Goal: Complete application form: Complete application form

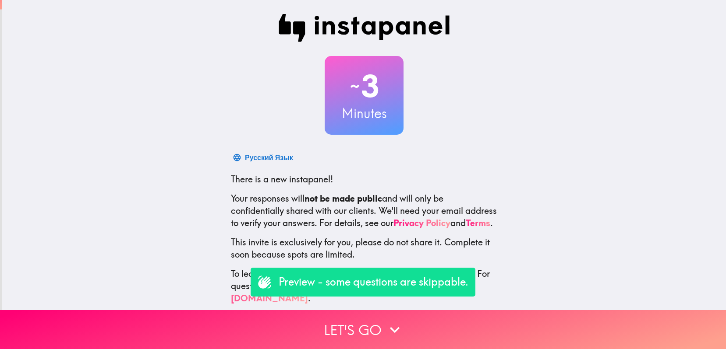
scroll to position [8, 0]
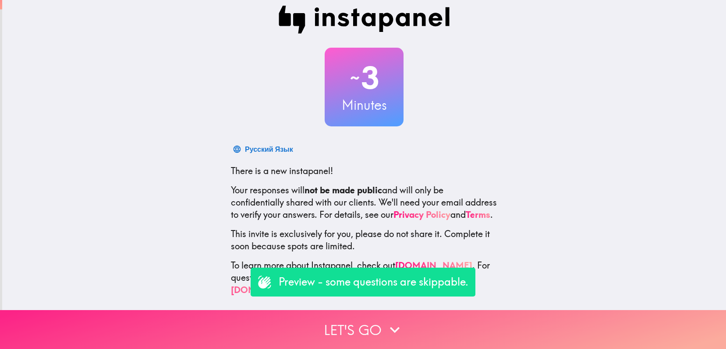
click at [360, 331] on button "Let's go" at bounding box center [363, 329] width 726 height 39
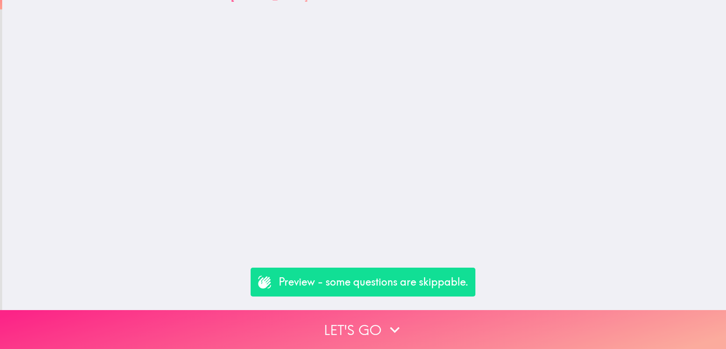
scroll to position [0, 0]
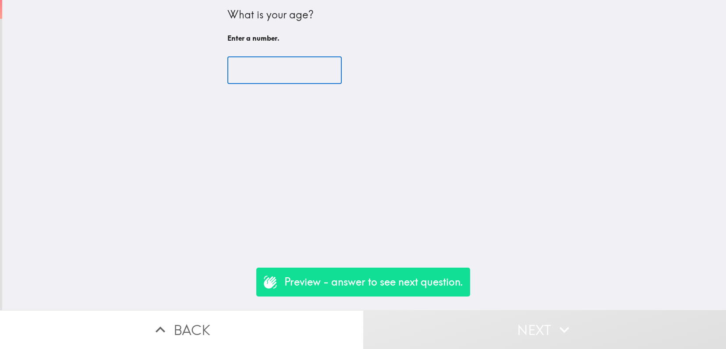
click at [256, 74] on input "number" at bounding box center [284, 70] width 114 height 27
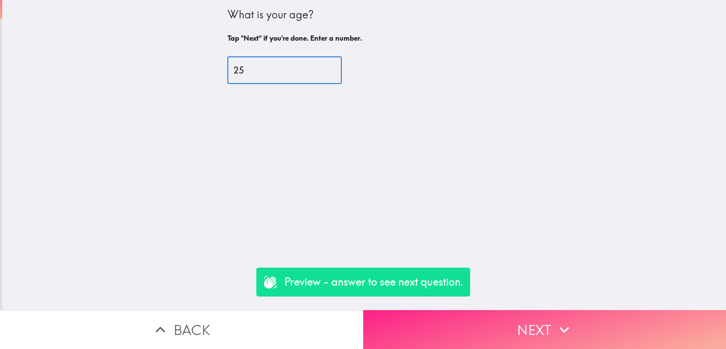
type input "25"
click at [416, 326] on button "Next" at bounding box center [544, 329] width 363 height 39
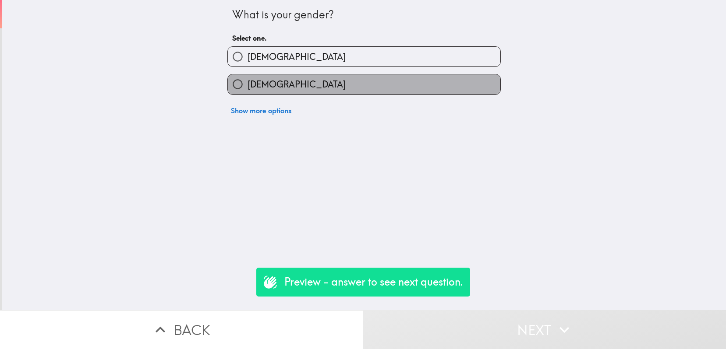
click at [248, 85] on span "[DEMOGRAPHIC_DATA]" at bounding box center [296, 84] width 98 height 12
click at [247, 85] on input "[DEMOGRAPHIC_DATA]" at bounding box center [238, 84] width 20 height 20
radio input "true"
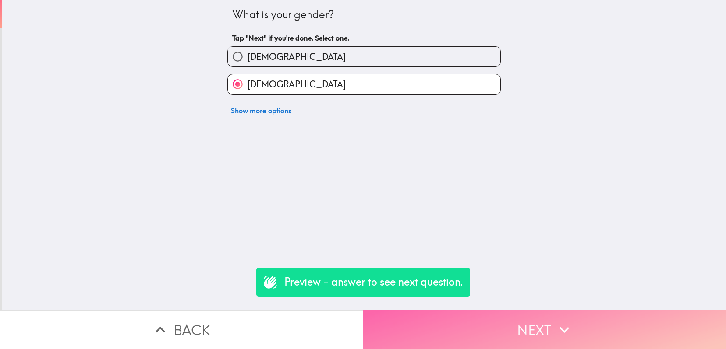
click at [532, 324] on button "Next" at bounding box center [544, 329] width 363 height 39
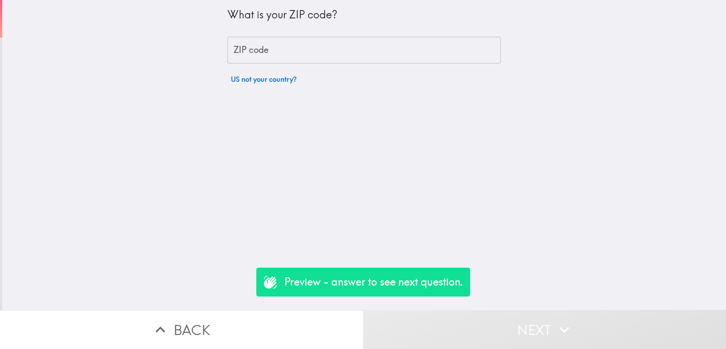
click at [258, 49] on input "ZIP code" at bounding box center [363, 50] width 273 height 27
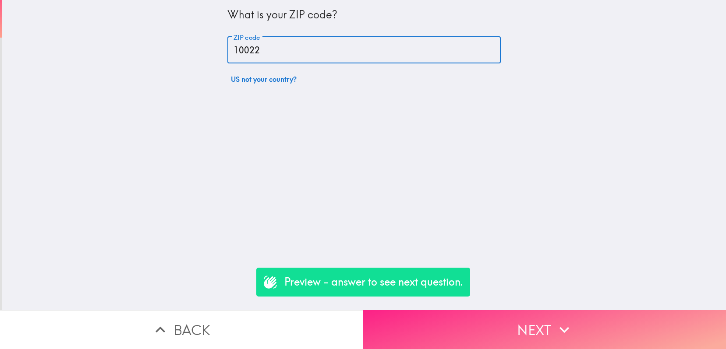
type input "10022"
click at [469, 327] on button "Next" at bounding box center [544, 329] width 363 height 39
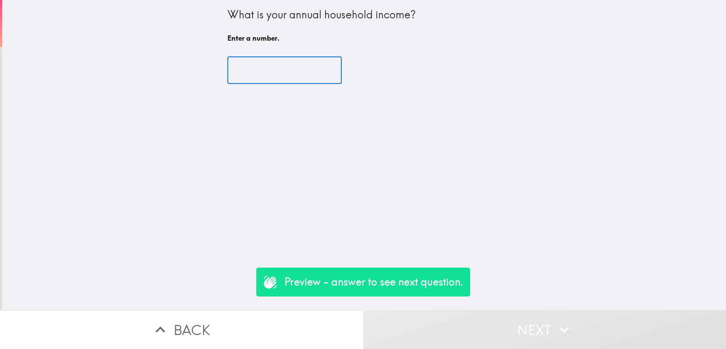
click at [261, 67] on input "number" at bounding box center [284, 70] width 114 height 27
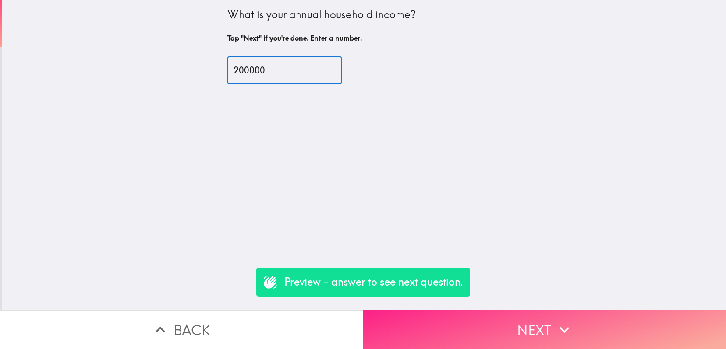
type input "200000"
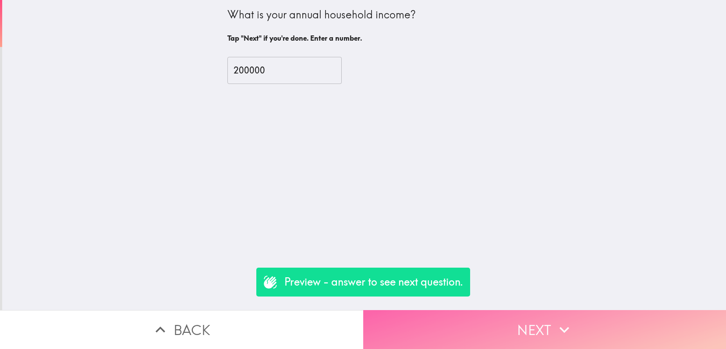
click at [476, 324] on button "Next" at bounding box center [544, 329] width 363 height 39
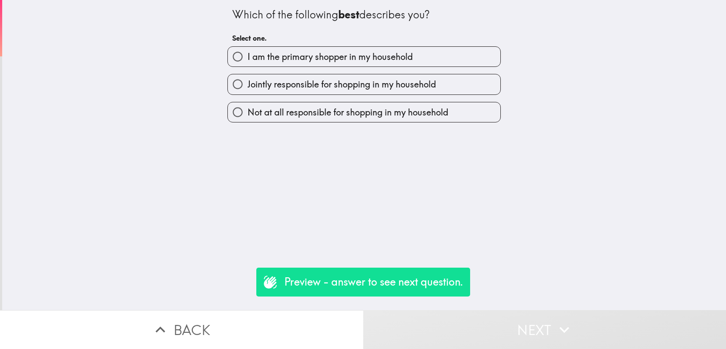
click at [265, 63] on span "I am the primary shopper in my household" at bounding box center [329, 57] width 165 height 12
click at [247, 63] on input "I am the primary shopper in my household" at bounding box center [238, 57] width 20 height 20
radio input "true"
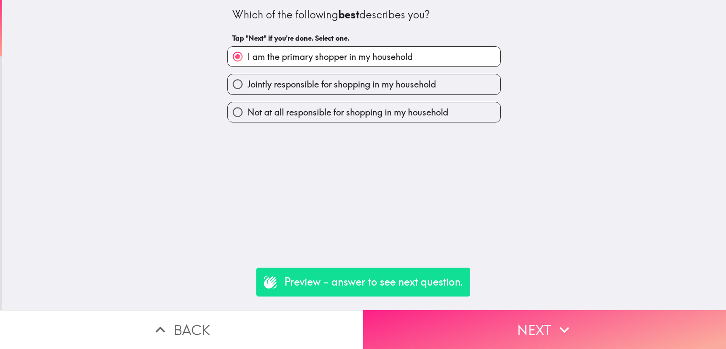
click at [532, 338] on button "Next" at bounding box center [544, 329] width 363 height 39
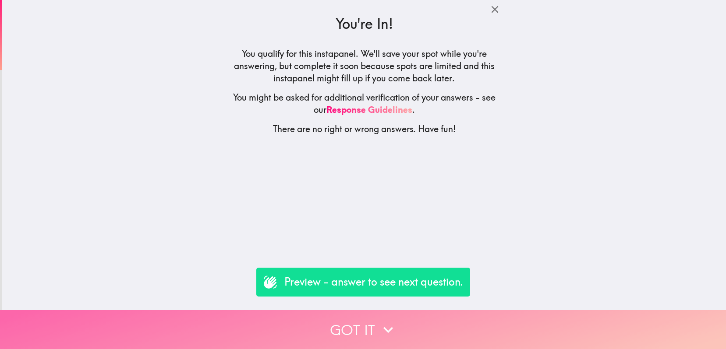
click at [346, 331] on button "Got it" at bounding box center [363, 329] width 726 height 39
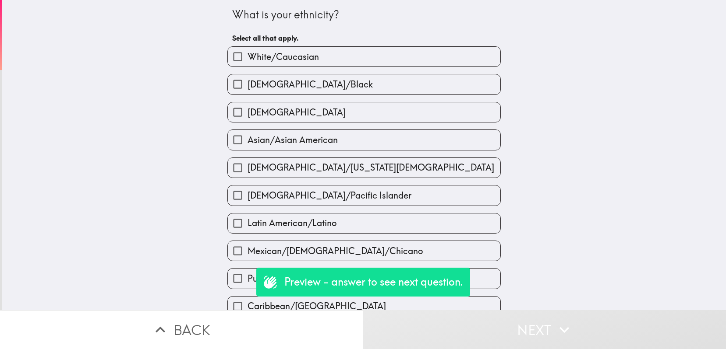
click at [244, 62] on input "White/Caucasian" at bounding box center [238, 57] width 20 height 20
checkbox input "true"
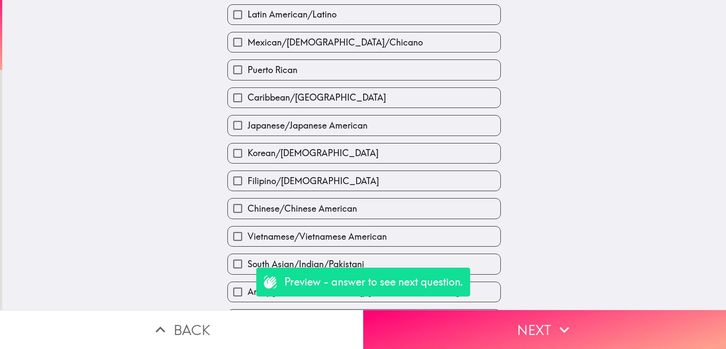
scroll to position [265, 0]
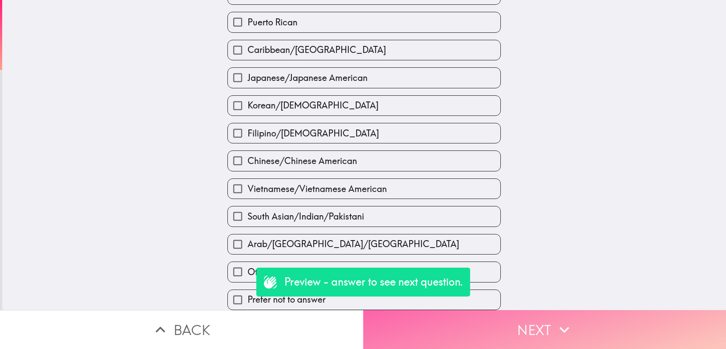
click at [480, 338] on button "Next" at bounding box center [544, 329] width 363 height 39
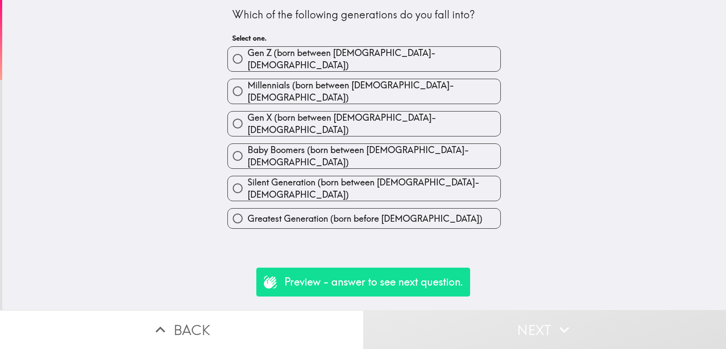
click at [267, 56] on span "Gen Z (born between [DEMOGRAPHIC_DATA]-[DEMOGRAPHIC_DATA])" at bounding box center [373, 59] width 253 height 25
click at [247, 56] on input "Gen Z (born between [DEMOGRAPHIC_DATA]-[DEMOGRAPHIC_DATA])" at bounding box center [238, 59] width 20 height 20
radio input "true"
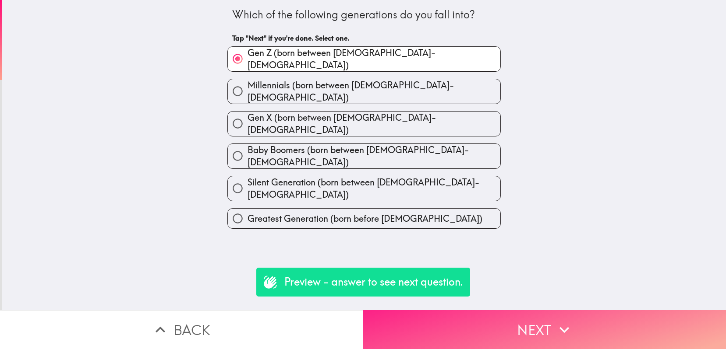
click at [467, 332] on button "Next" at bounding box center [544, 329] width 363 height 39
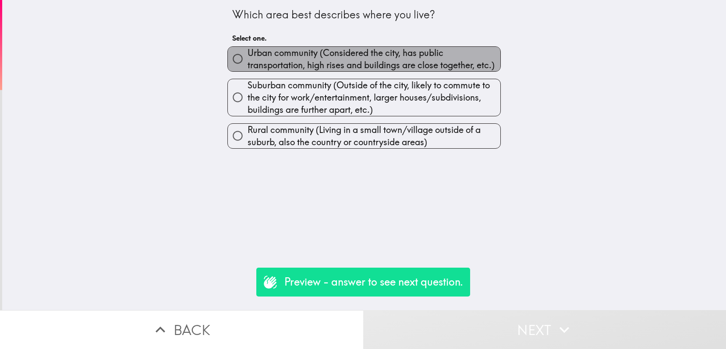
click at [276, 60] on span "Urban community (Considered the city, has public transportation, high rises and…" at bounding box center [373, 59] width 253 height 25
click at [247, 60] on input "Urban community (Considered the city, has public transportation, high rises and…" at bounding box center [238, 59] width 20 height 20
radio input "true"
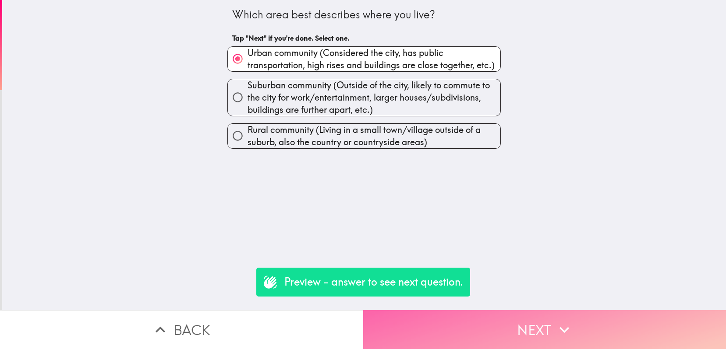
click at [504, 331] on button "Next" at bounding box center [544, 329] width 363 height 39
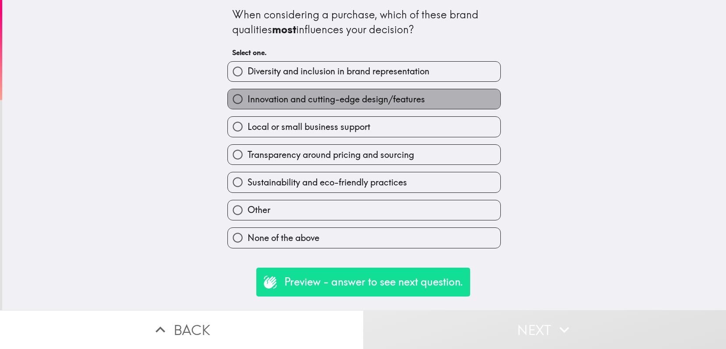
click at [268, 95] on span "Innovation and cutting-edge design/features" at bounding box center [335, 99] width 177 height 12
click at [247, 95] on input "Innovation and cutting-edge design/features" at bounding box center [238, 99] width 20 height 20
radio input "true"
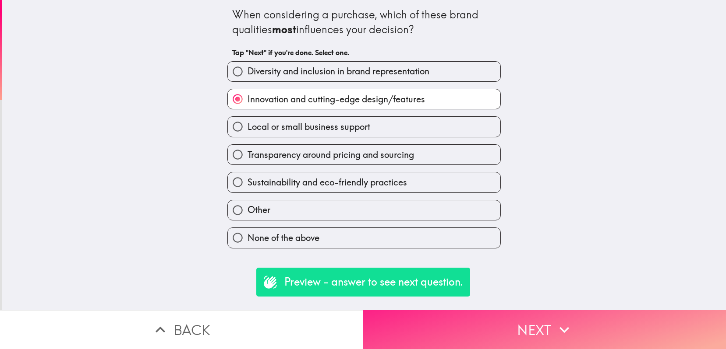
click at [458, 328] on button "Next" at bounding box center [544, 329] width 363 height 39
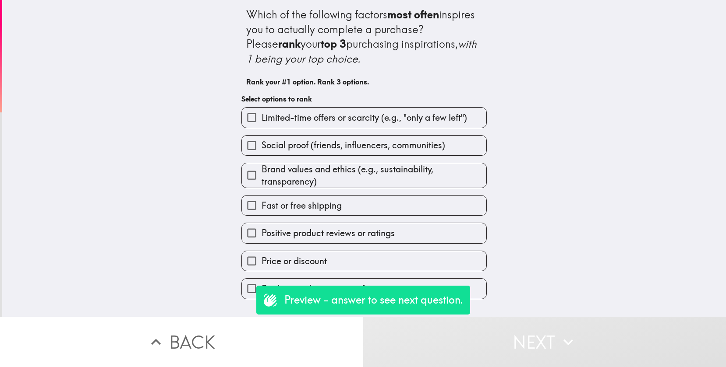
click at [253, 262] on input "Price or discount" at bounding box center [252, 261] width 20 height 20
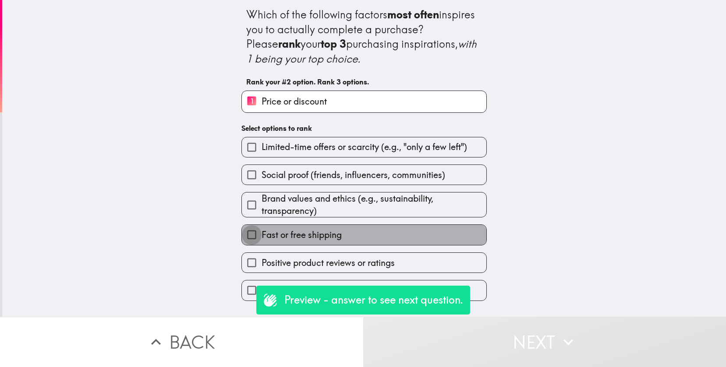
click at [255, 237] on input "Fast or free shipping" at bounding box center [252, 235] width 20 height 20
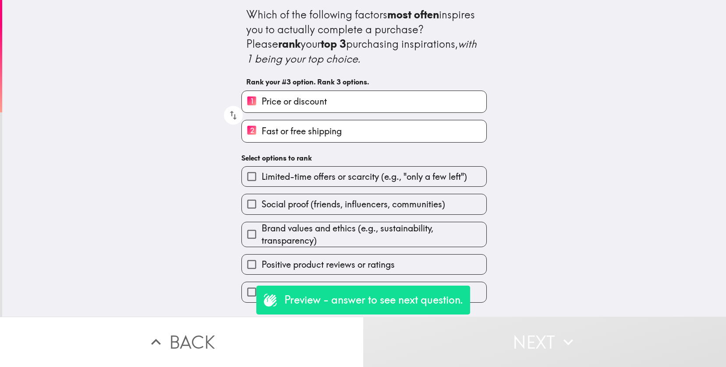
click at [252, 180] on input "Limited-time offers or scarcity (e.g., "only a few left")" at bounding box center [252, 177] width 20 height 20
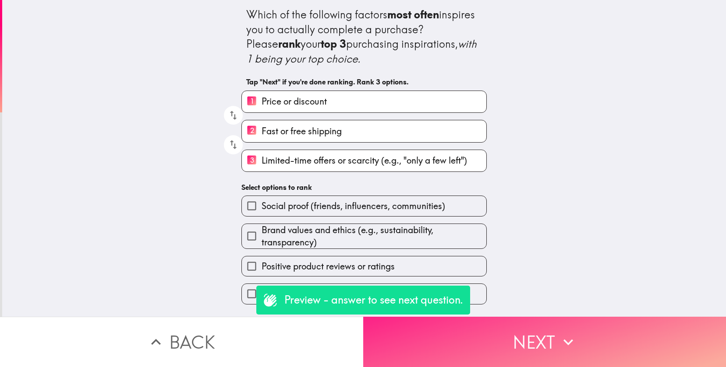
click at [537, 337] on button "Next" at bounding box center [544, 342] width 363 height 50
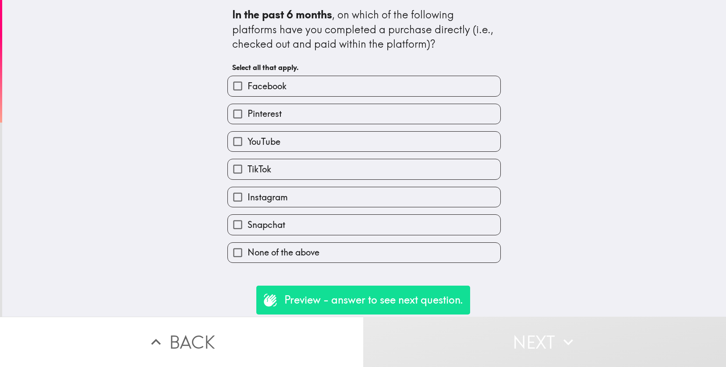
click at [248, 169] on span "TikTok" at bounding box center [259, 169] width 24 height 12
click at [247, 169] on input "TikTok" at bounding box center [238, 169] width 20 height 20
checkbox input "true"
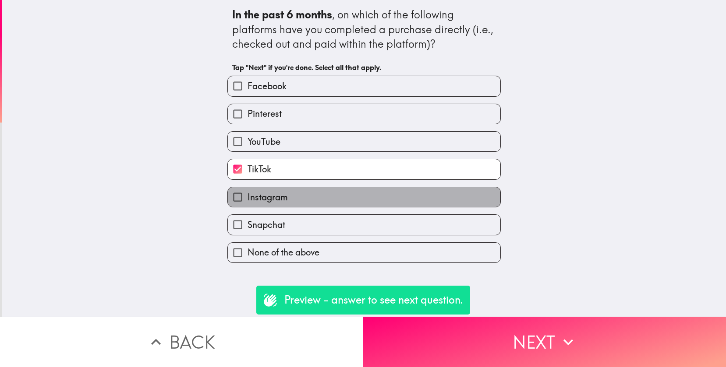
click at [256, 200] on span "Instagram" at bounding box center [267, 197] width 40 height 12
click at [247, 200] on input "Instagram" at bounding box center [238, 197] width 20 height 20
checkbox input "true"
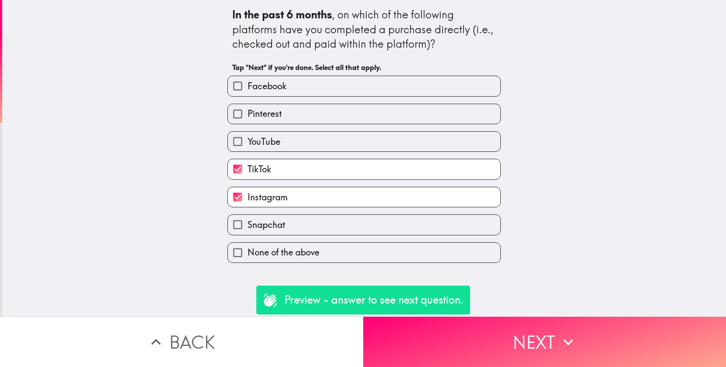
click at [244, 84] on input "Facebook" at bounding box center [238, 86] width 20 height 20
checkbox input "true"
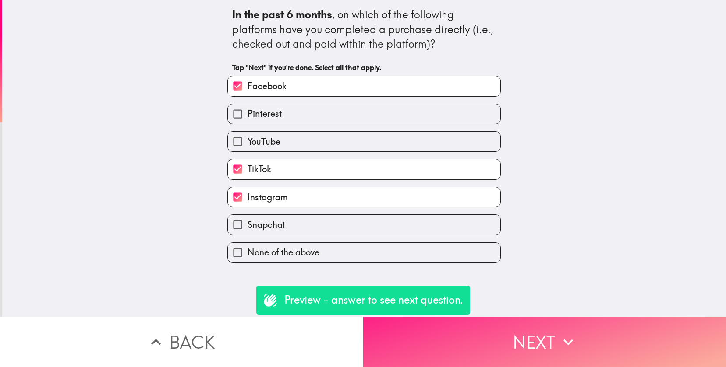
click at [543, 338] on button "Next" at bounding box center [544, 342] width 363 height 50
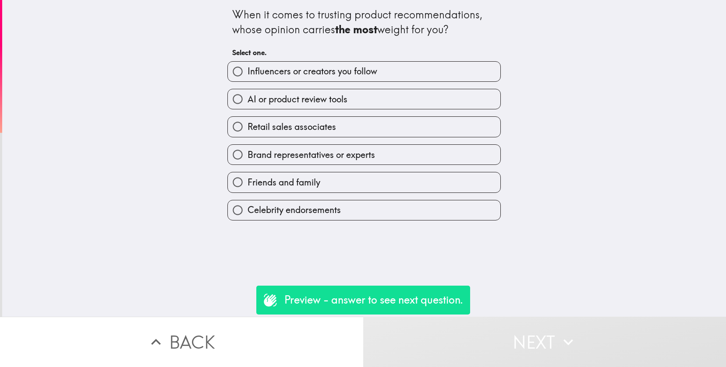
click at [260, 186] on span "Friends and family" at bounding box center [283, 182] width 73 height 12
click at [247, 186] on input "Friends and family" at bounding box center [238, 183] width 20 height 20
radio input "true"
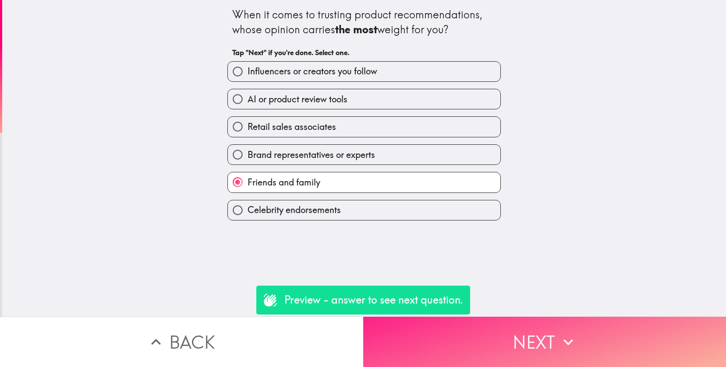
click at [519, 349] on button "Next" at bounding box center [544, 342] width 363 height 50
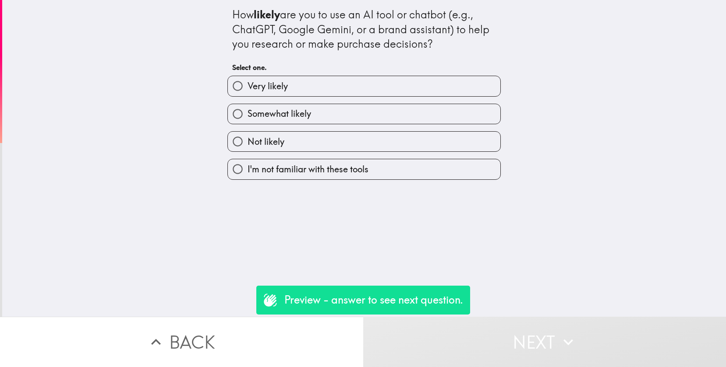
click at [274, 89] on span "Very likely" at bounding box center [267, 86] width 40 height 12
click at [247, 89] on input "Very likely" at bounding box center [238, 86] width 20 height 20
radio input "true"
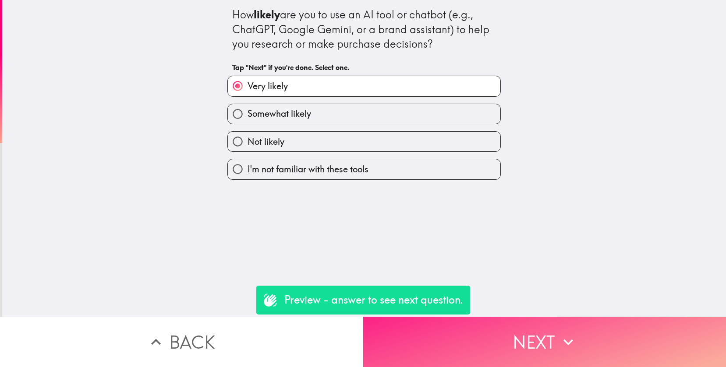
click at [575, 349] on button "Next" at bounding box center [544, 342] width 363 height 50
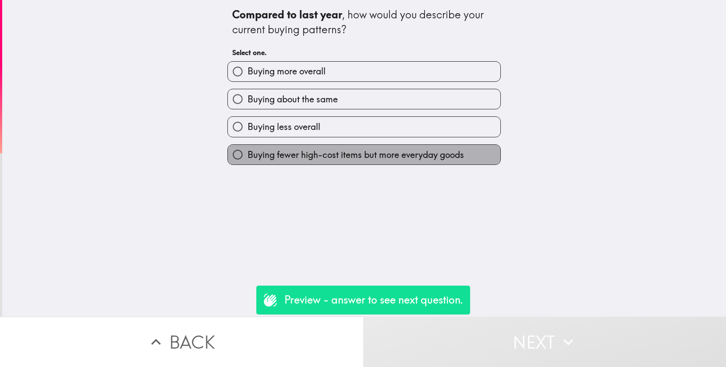
click at [275, 153] on span "Buying fewer high-cost items but more everyday goods" at bounding box center [355, 155] width 216 height 12
click at [247, 153] on input "Buying fewer high-cost items but more everyday goods" at bounding box center [238, 155] width 20 height 20
radio input "true"
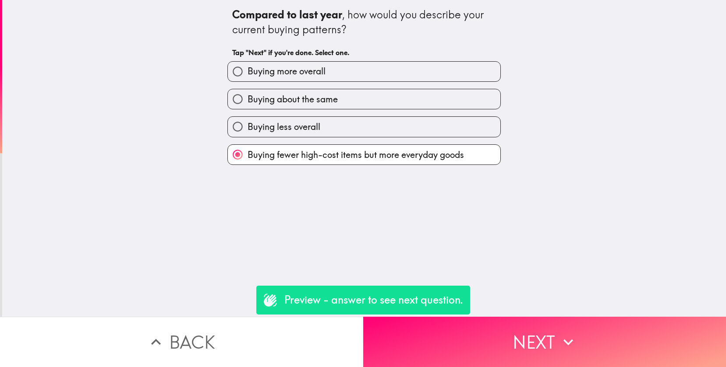
click at [277, 101] on span "Buying about the same" at bounding box center [292, 99] width 90 height 12
click at [247, 101] on input "Buying about the same" at bounding box center [238, 99] width 20 height 20
radio input "true"
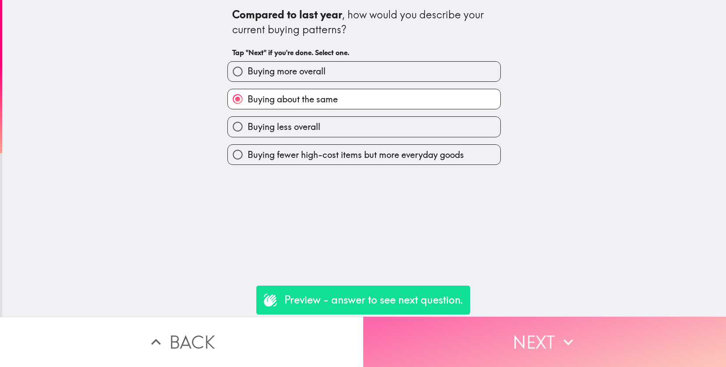
click at [512, 335] on button "Next" at bounding box center [544, 342] width 363 height 50
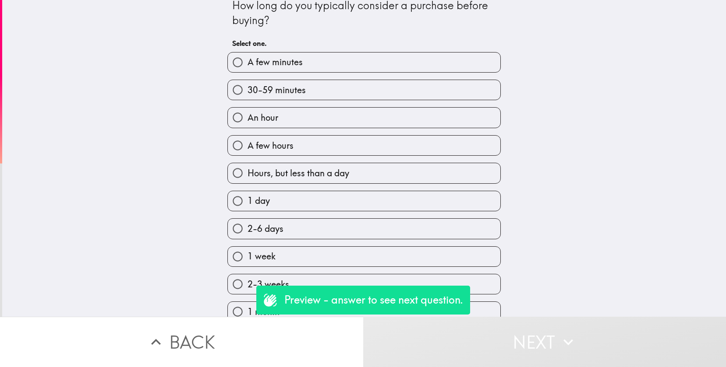
scroll to position [13, 0]
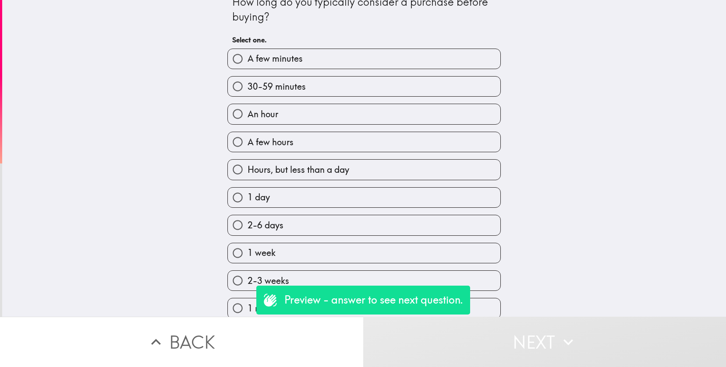
click at [262, 147] on span "A few hours" at bounding box center [270, 142] width 46 height 12
click at [247, 147] on input "A few hours" at bounding box center [238, 142] width 20 height 20
radio input "true"
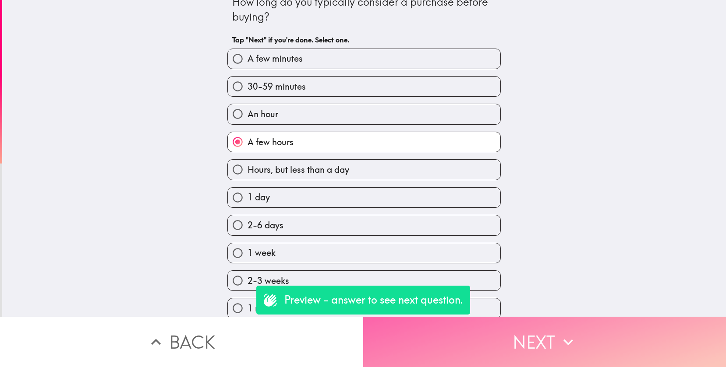
click at [564, 336] on icon "button" at bounding box center [567, 342] width 19 height 19
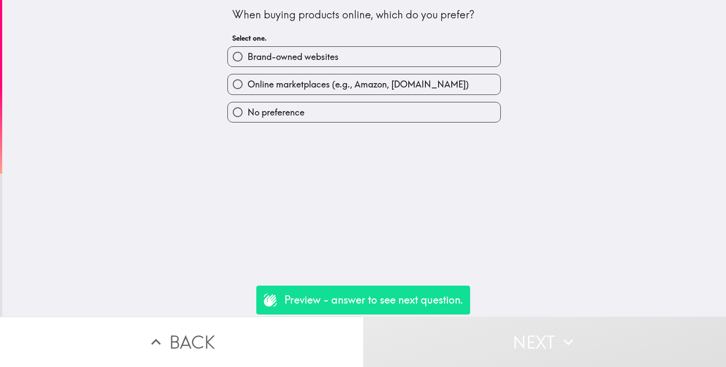
click at [289, 87] on span "Online marketplaces (e.g., Amazon, [DOMAIN_NAME])" at bounding box center [357, 84] width 221 height 12
click at [247, 87] on input "Online marketplaces (e.g., Amazon, [DOMAIN_NAME])" at bounding box center [238, 84] width 20 height 20
radio input "true"
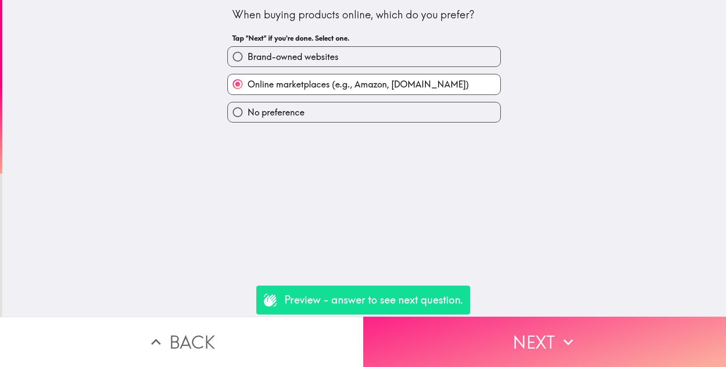
click at [536, 337] on button "Next" at bounding box center [544, 342] width 363 height 50
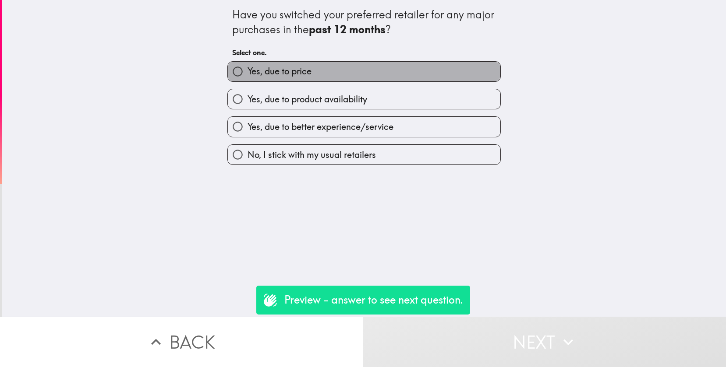
click at [280, 78] on label "Yes, due to price" at bounding box center [364, 72] width 272 height 20
click at [247, 78] on input "Yes, due to price" at bounding box center [238, 72] width 20 height 20
radio input "true"
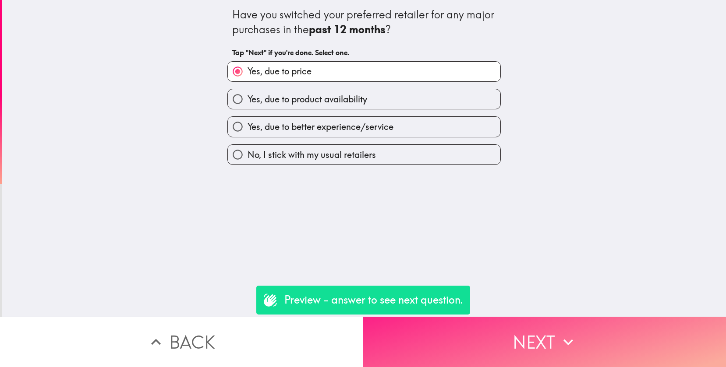
click at [466, 333] on button "Next" at bounding box center [544, 342] width 363 height 50
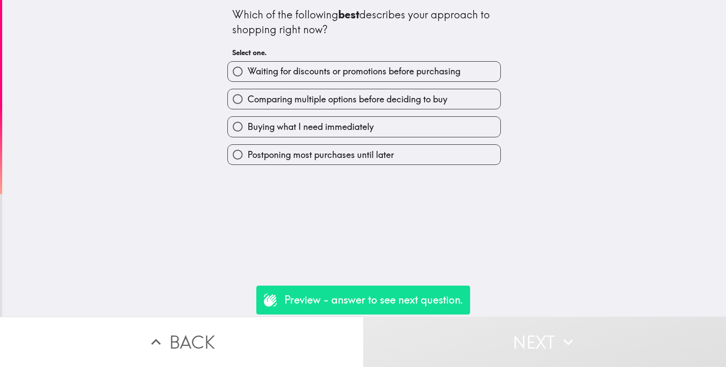
click at [296, 76] on span "Waiting for discounts or promotions before purchasing" at bounding box center [353, 71] width 213 height 12
click at [247, 76] on input "Waiting for discounts or promotions before purchasing" at bounding box center [238, 72] width 20 height 20
radio input "true"
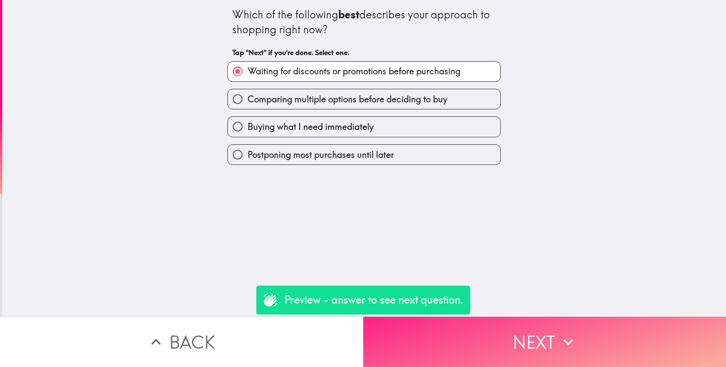
click at [547, 340] on button "Next" at bounding box center [544, 342] width 363 height 50
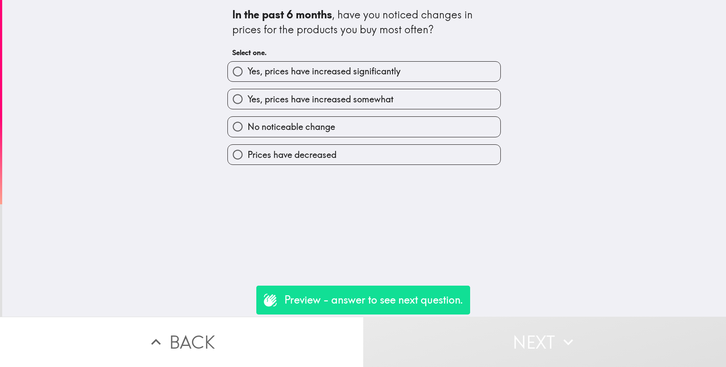
click at [318, 98] on span "Yes, prices have increased somewhat" at bounding box center [320, 99] width 146 height 12
click at [247, 98] on input "Yes, prices have increased somewhat" at bounding box center [238, 99] width 20 height 20
radio input "true"
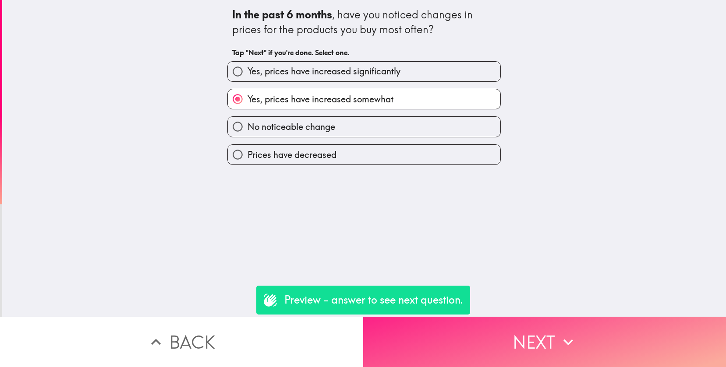
click at [472, 342] on button "Next" at bounding box center [544, 342] width 363 height 50
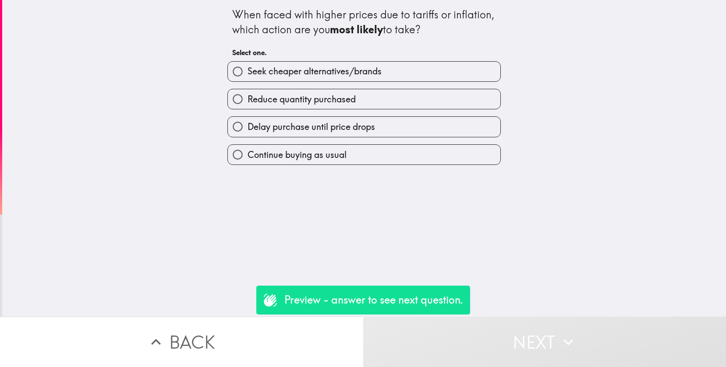
click at [295, 75] on span "Seek cheaper alternatives/brands" at bounding box center [314, 71] width 134 height 12
click at [247, 75] on input "Seek cheaper alternatives/brands" at bounding box center [238, 72] width 20 height 20
radio input "true"
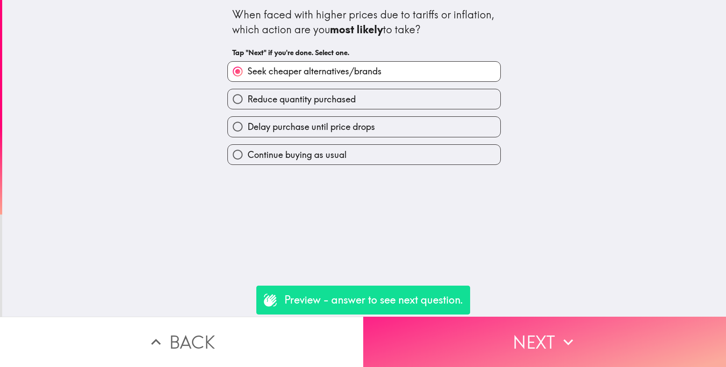
click at [483, 349] on button "Next" at bounding box center [544, 342] width 363 height 50
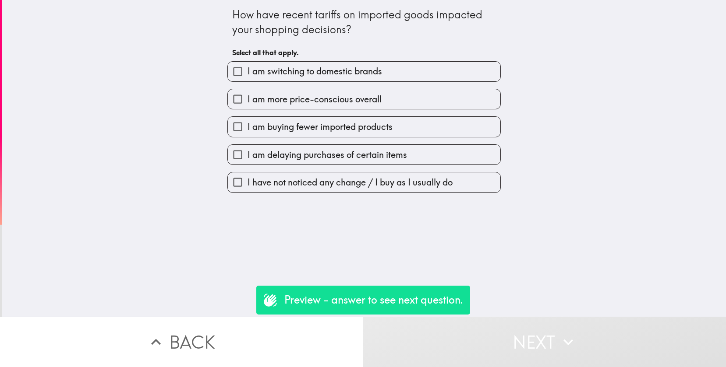
click at [269, 97] on span "I am more price-conscious overall" at bounding box center [314, 99] width 134 height 12
click at [247, 97] on input "I am more price-conscious overall" at bounding box center [238, 99] width 20 height 20
checkbox input "true"
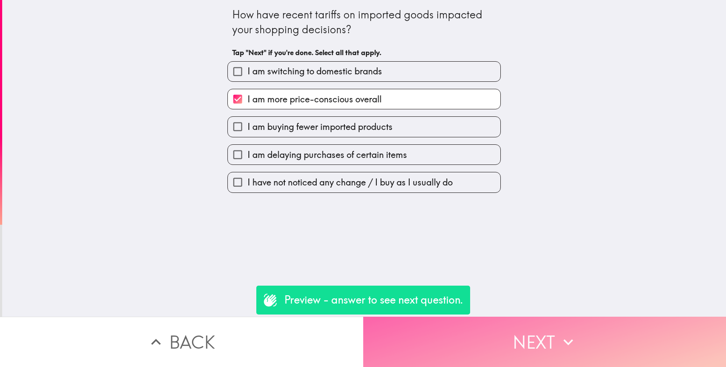
click at [501, 320] on button "Next" at bounding box center [544, 342] width 363 height 50
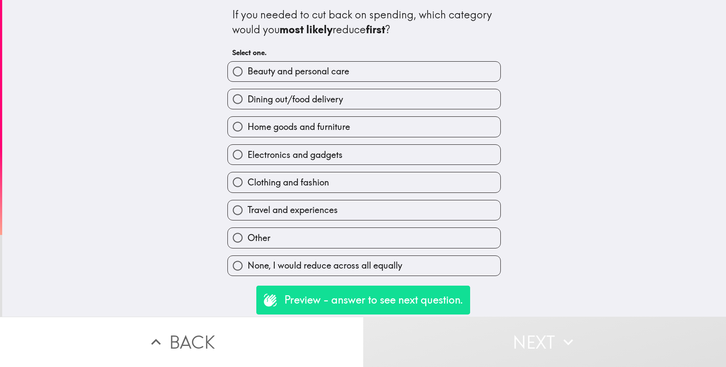
click at [270, 183] on span "Clothing and fashion" at bounding box center [287, 182] width 81 height 12
click at [247, 183] on input "Clothing and fashion" at bounding box center [238, 183] width 20 height 20
radio input "true"
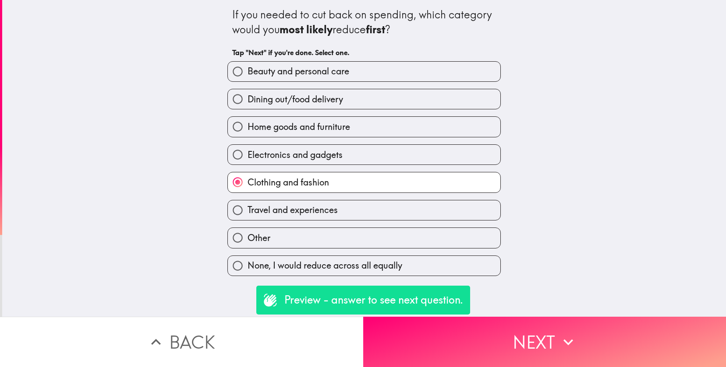
click at [326, 216] on span "Travel and experiences" at bounding box center [292, 210] width 90 height 12
click at [247, 216] on input "Travel and experiences" at bounding box center [238, 211] width 20 height 20
radio input "true"
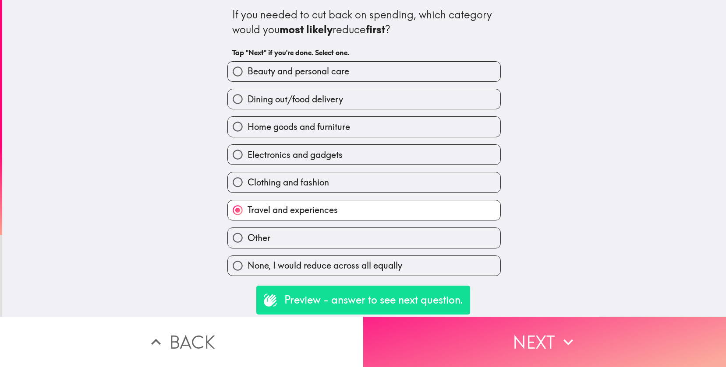
click at [500, 336] on button "Next" at bounding box center [544, 342] width 363 height 50
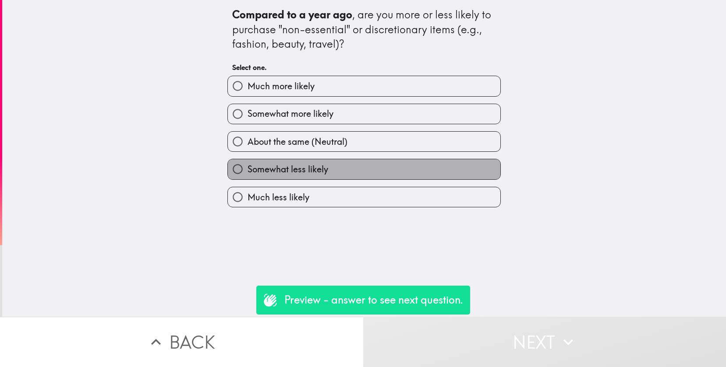
click at [292, 166] on span "Somewhat less likely" at bounding box center [287, 169] width 81 height 12
click at [247, 166] on input "Somewhat less likely" at bounding box center [238, 169] width 20 height 20
radio input "true"
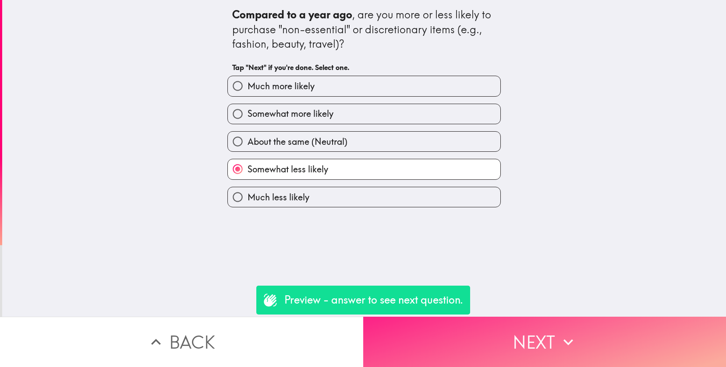
click at [482, 349] on button "Next" at bounding box center [544, 342] width 363 height 50
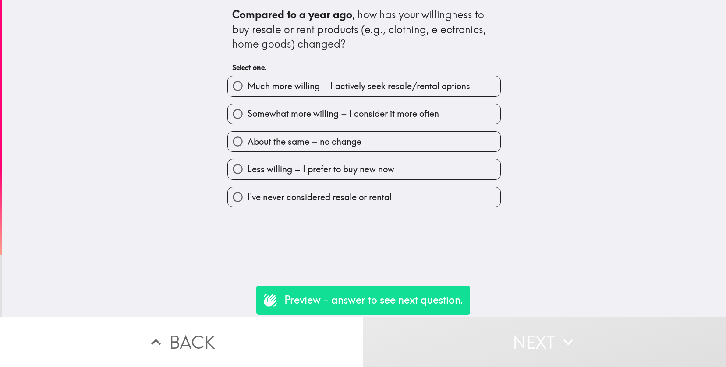
click at [281, 85] on span "Much more willing – I actively seek resale/rental options" at bounding box center [358, 86] width 222 height 12
click at [247, 85] on input "Much more willing – I actively seek resale/rental options" at bounding box center [238, 86] width 20 height 20
radio input "true"
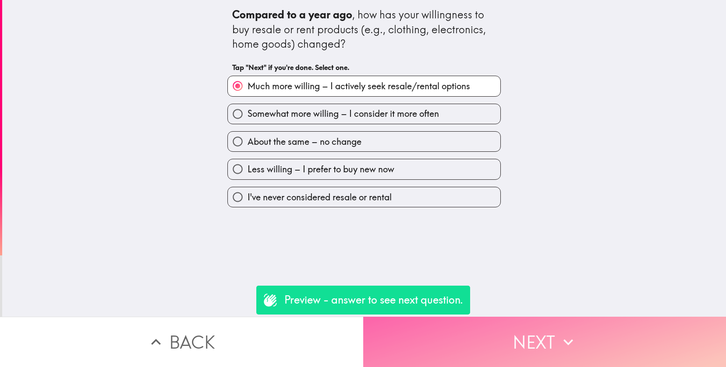
click at [563, 344] on icon "button" at bounding box center [567, 342] width 19 height 19
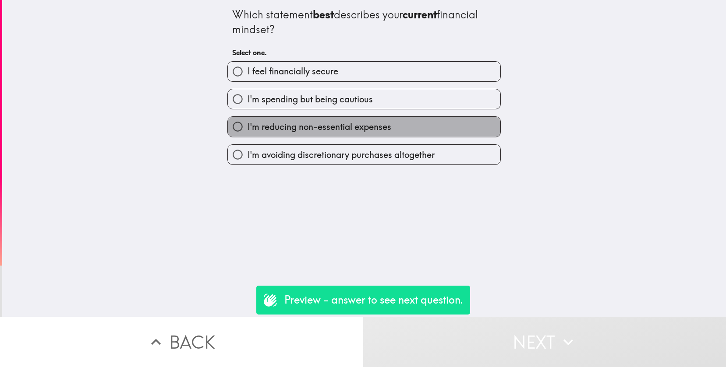
click at [336, 130] on span "I'm reducing non-essential expenses" at bounding box center [319, 127] width 144 height 12
click at [247, 130] on input "I'm reducing non-essential expenses" at bounding box center [238, 127] width 20 height 20
radio input "true"
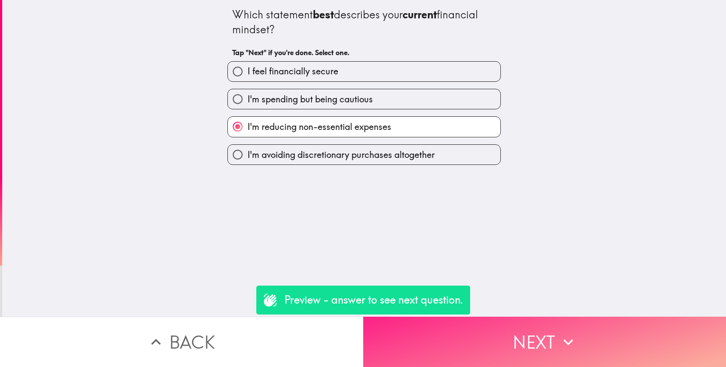
click at [490, 342] on button "Next" at bounding box center [544, 342] width 363 height 50
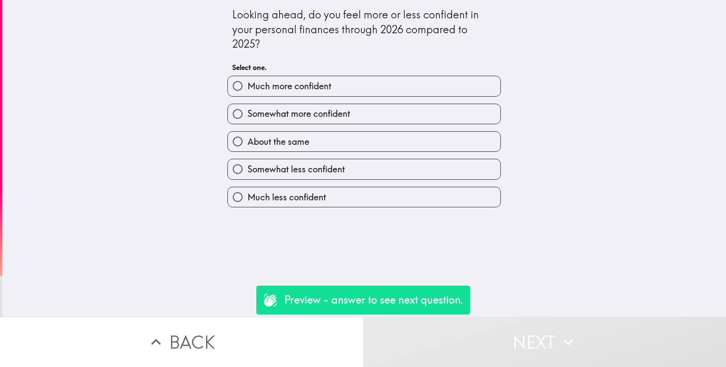
click at [278, 173] on span "Somewhat less confident" at bounding box center [295, 169] width 97 height 12
click at [247, 173] on input "Somewhat less confident" at bounding box center [238, 169] width 20 height 20
radio input "true"
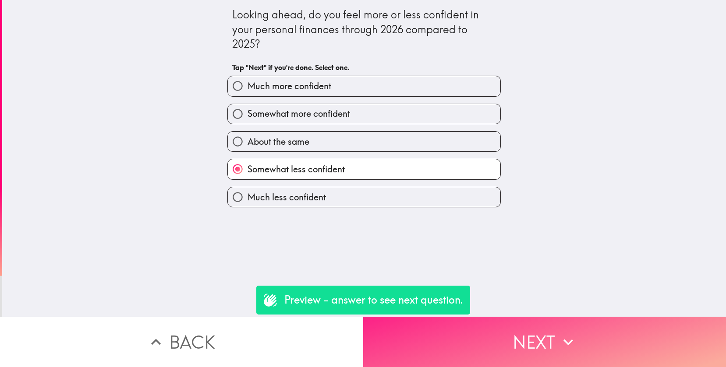
click at [508, 347] on button "Next" at bounding box center [544, 342] width 363 height 50
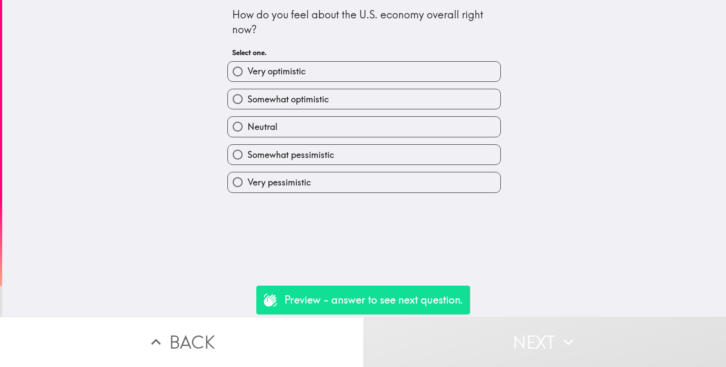
click at [267, 154] on span "Somewhat pessimistic" at bounding box center [290, 155] width 87 height 12
click at [247, 154] on input "Somewhat pessimistic" at bounding box center [238, 155] width 20 height 20
radio input "true"
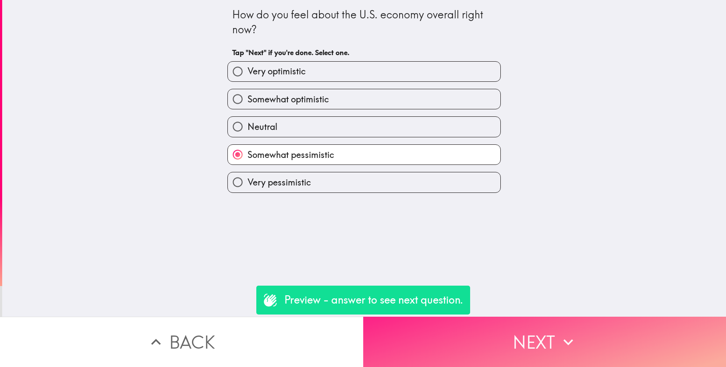
click at [534, 324] on button "Next" at bounding box center [544, 342] width 363 height 50
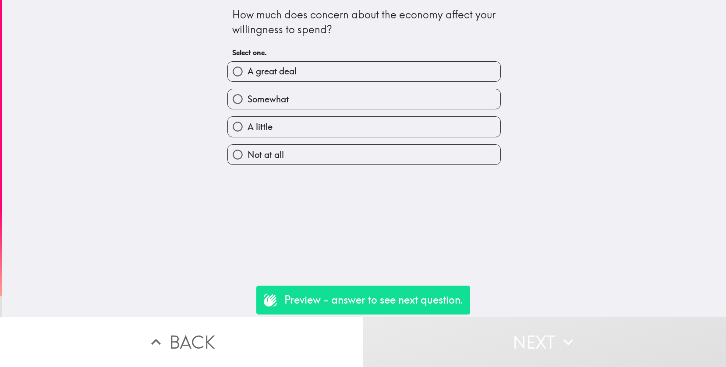
click at [266, 133] on span "A little" at bounding box center [259, 127] width 25 height 12
click at [247, 133] on input "A little" at bounding box center [238, 127] width 20 height 20
radio input "true"
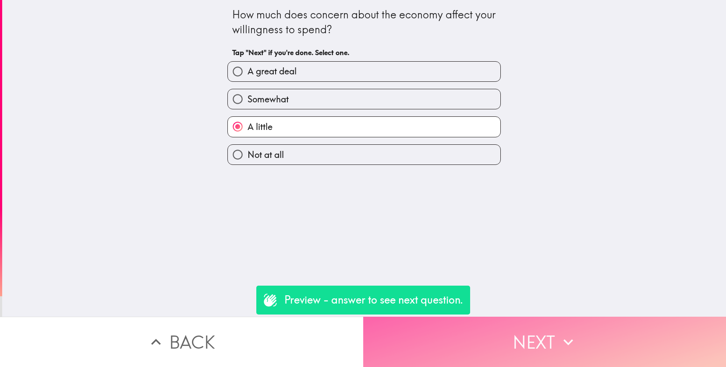
click at [542, 346] on button "Next" at bounding box center [544, 342] width 363 height 50
